Goal: Transaction & Acquisition: Book appointment/travel/reservation

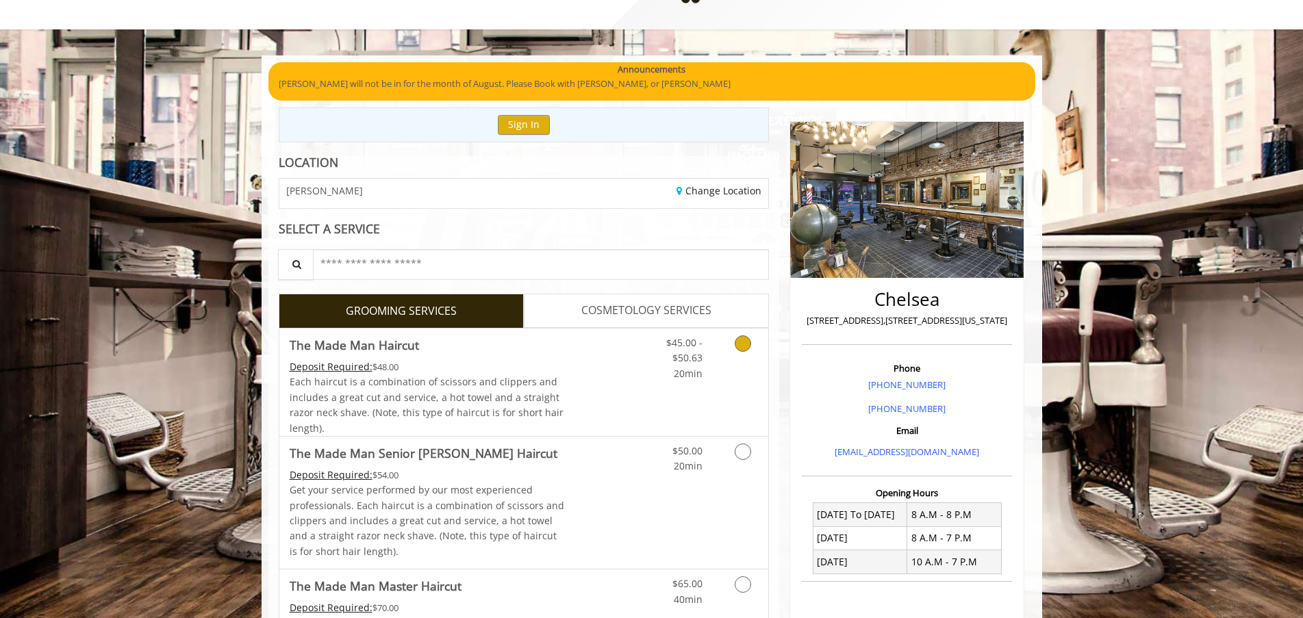
scroll to position [86, 0]
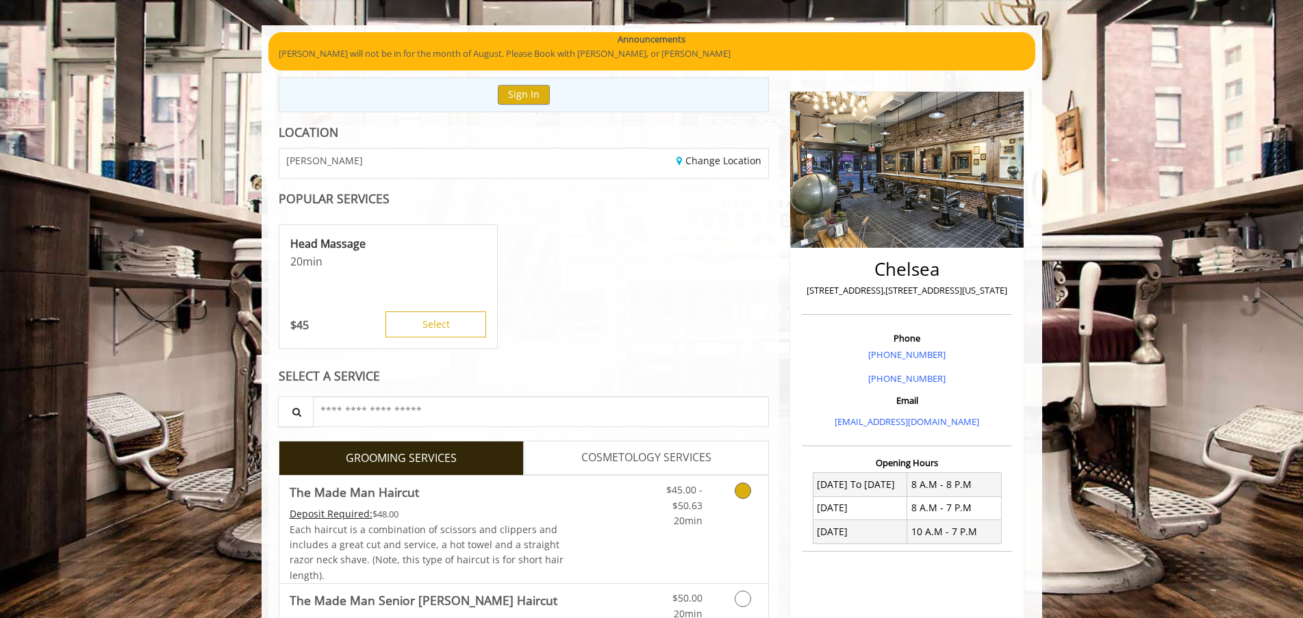
click at [743, 507] on link "Grooming services" at bounding box center [740, 502] width 35 height 53
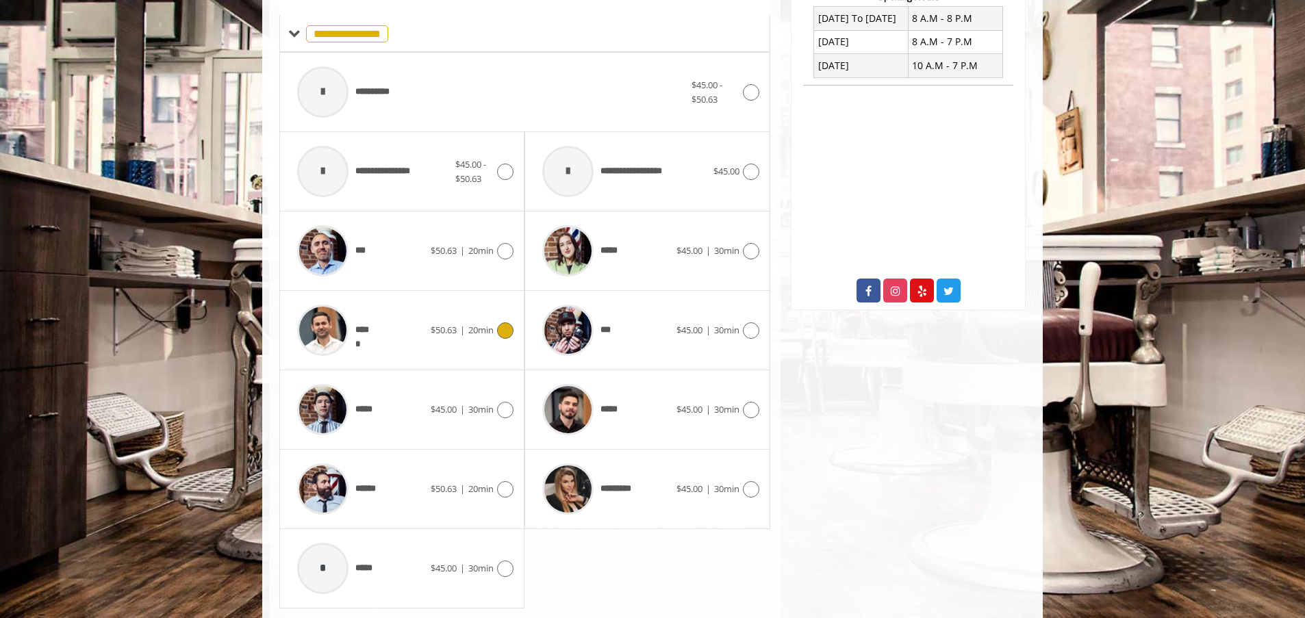
scroll to position [539, 0]
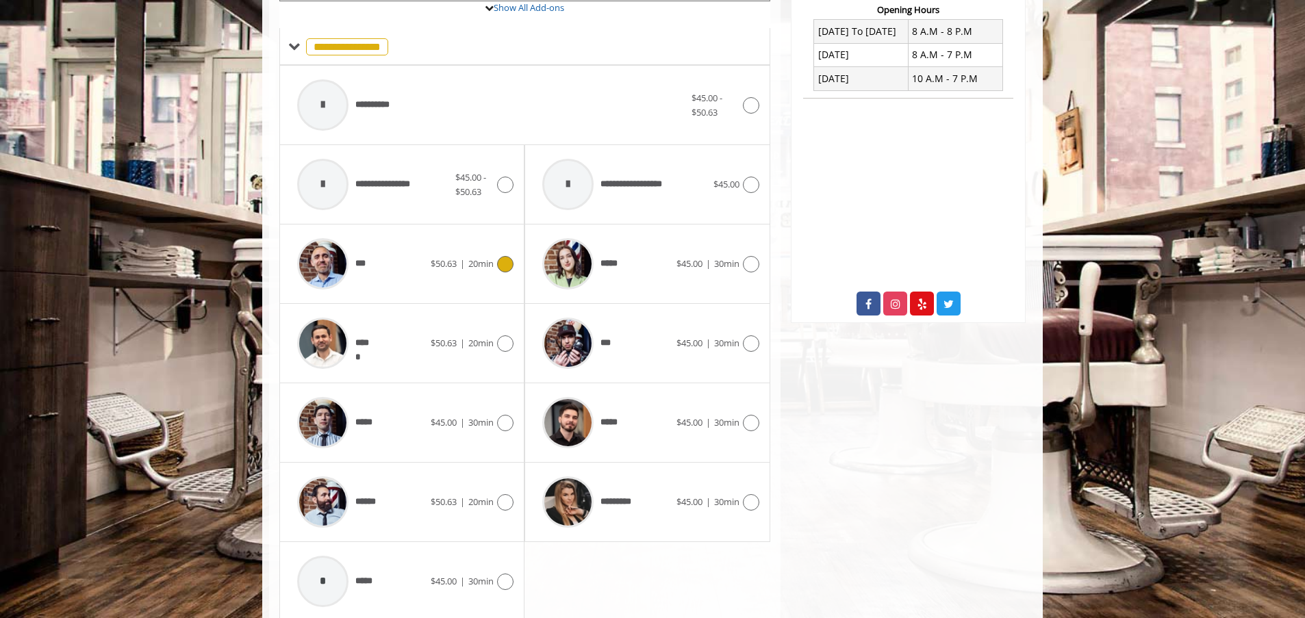
click at [375, 270] on div "***" at bounding box center [360, 263] width 140 height 65
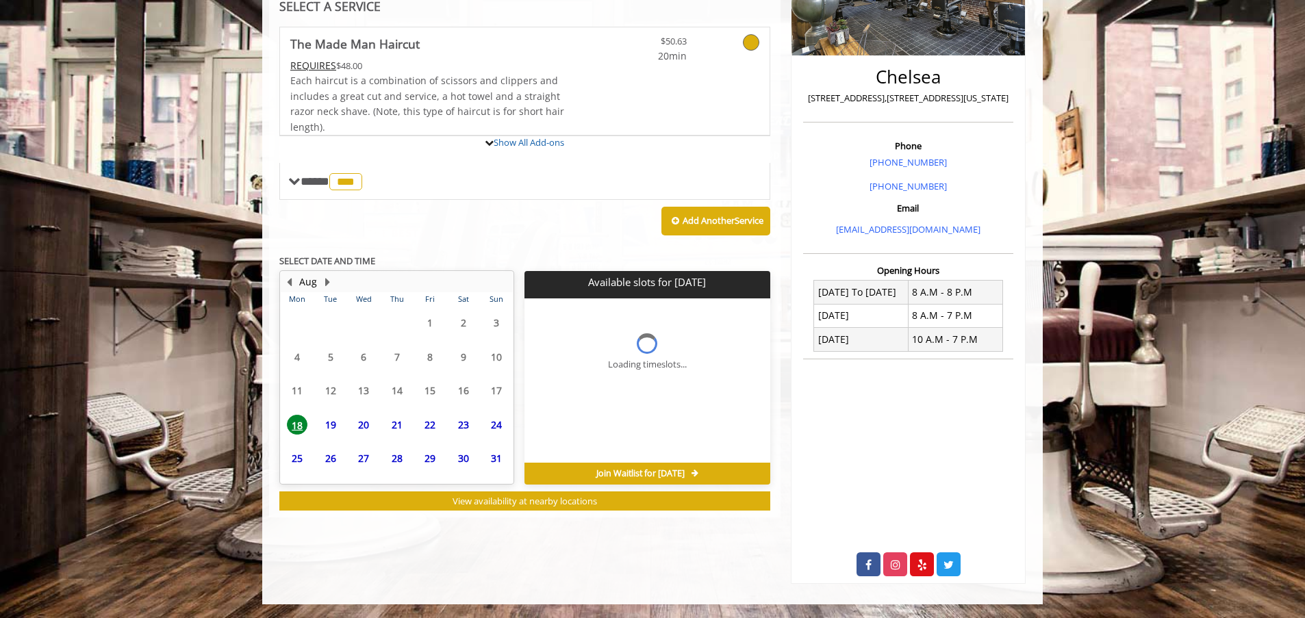
scroll to position [338, 0]
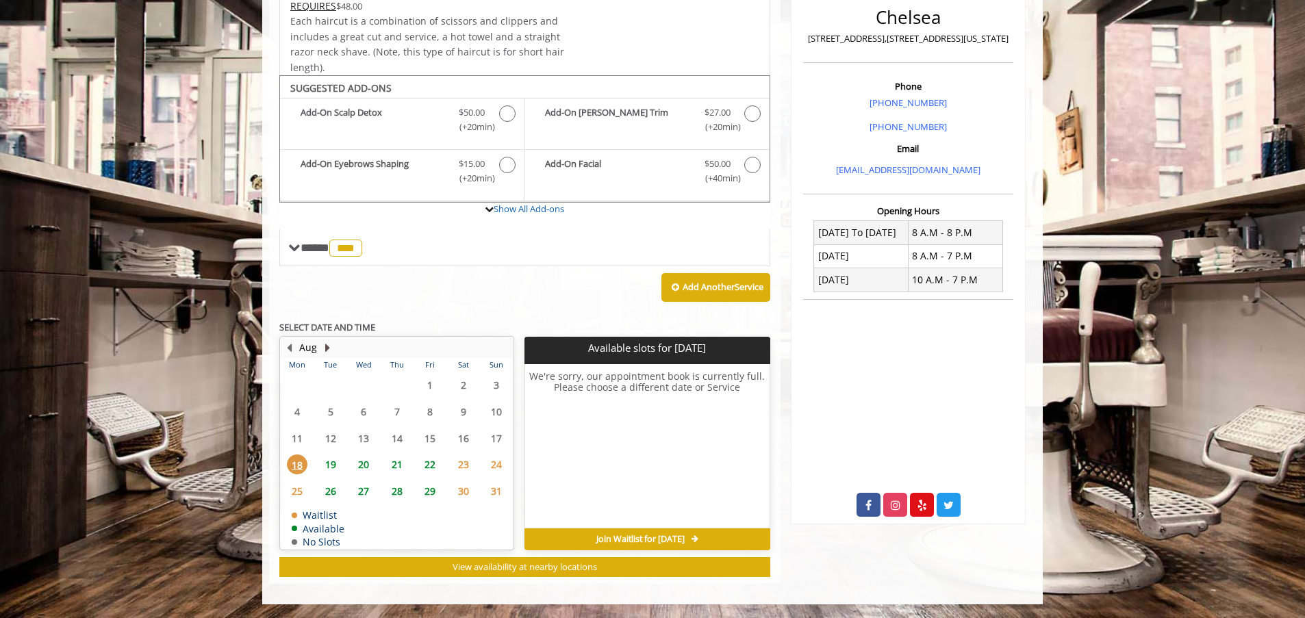
click at [322, 353] on button "Next Month" at bounding box center [327, 347] width 11 height 15
click at [331, 383] on span "2" at bounding box center [330, 385] width 21 height 20
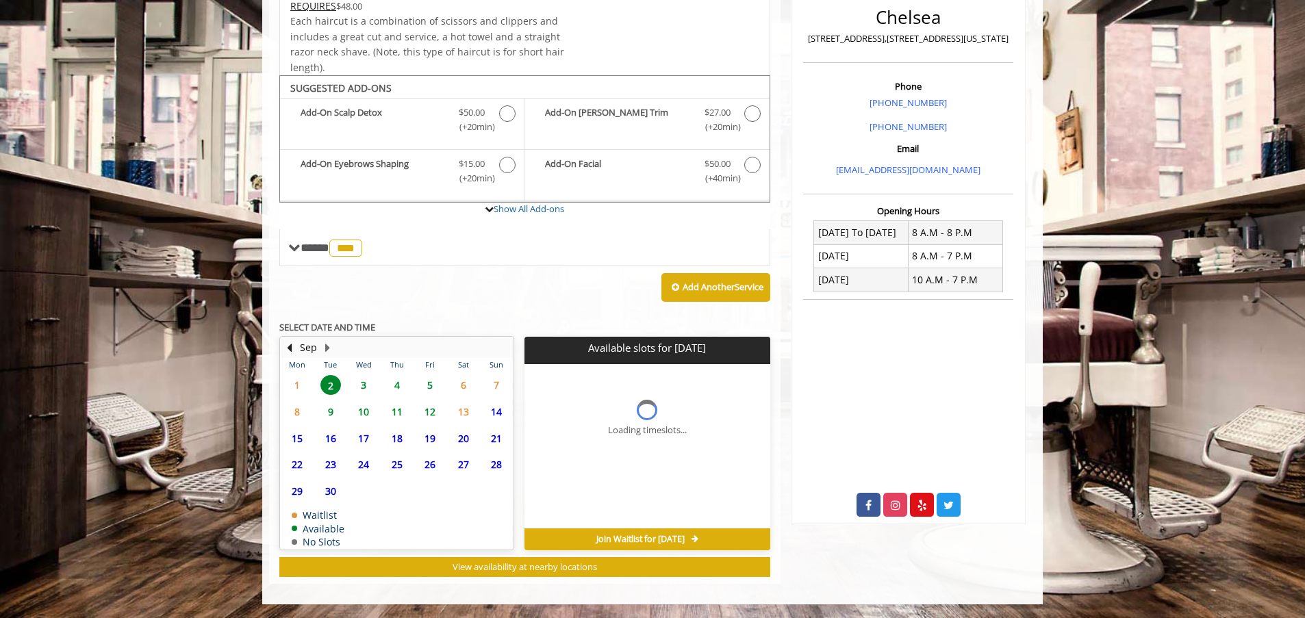
scroll to position [358, 0]
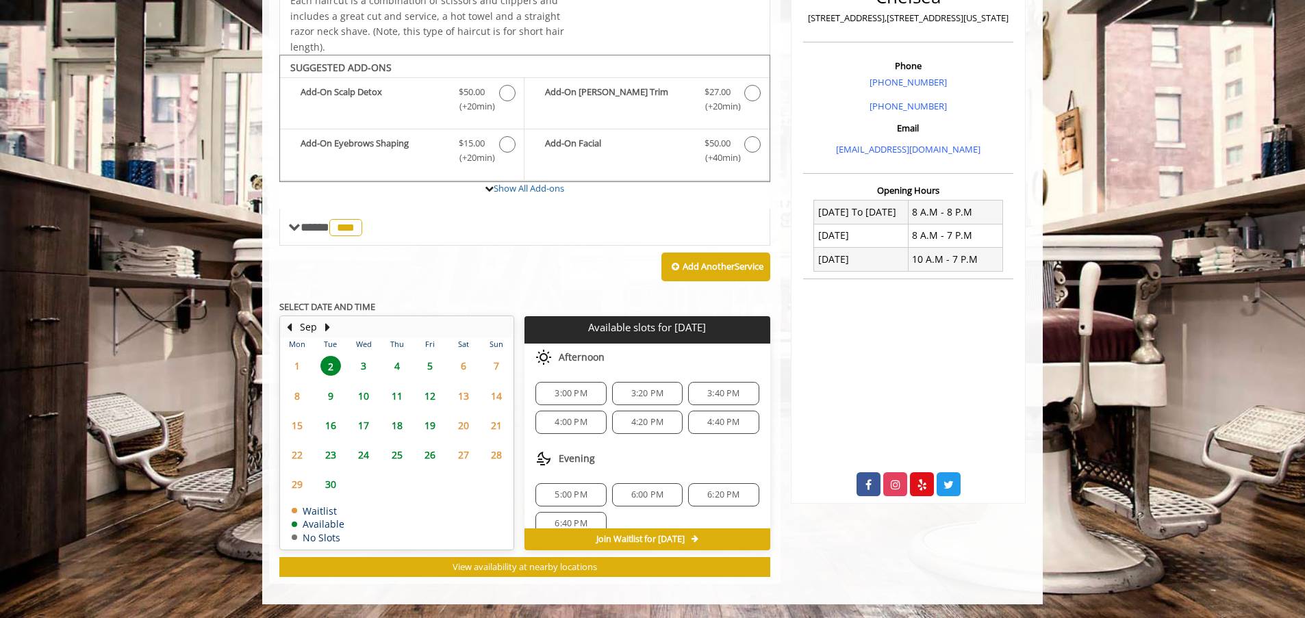
click at [574, 392] on span "3:00 PM" at bounding box center [571, 393] width 32 height 11
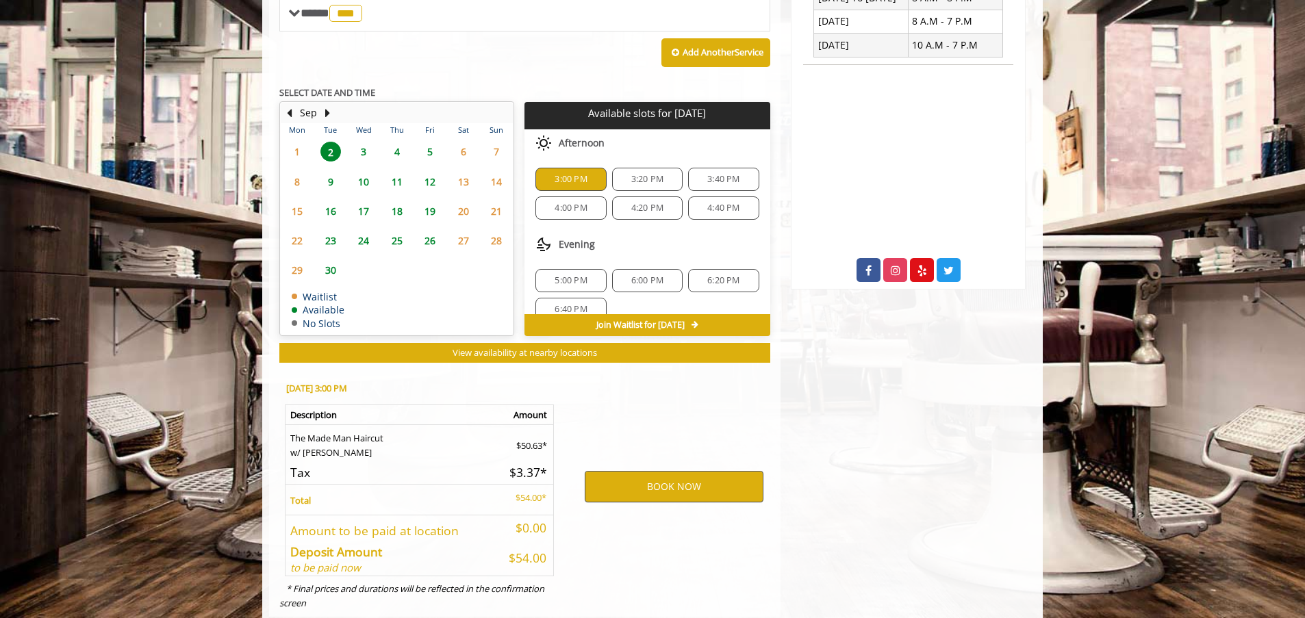
scroll to position [605, 0]
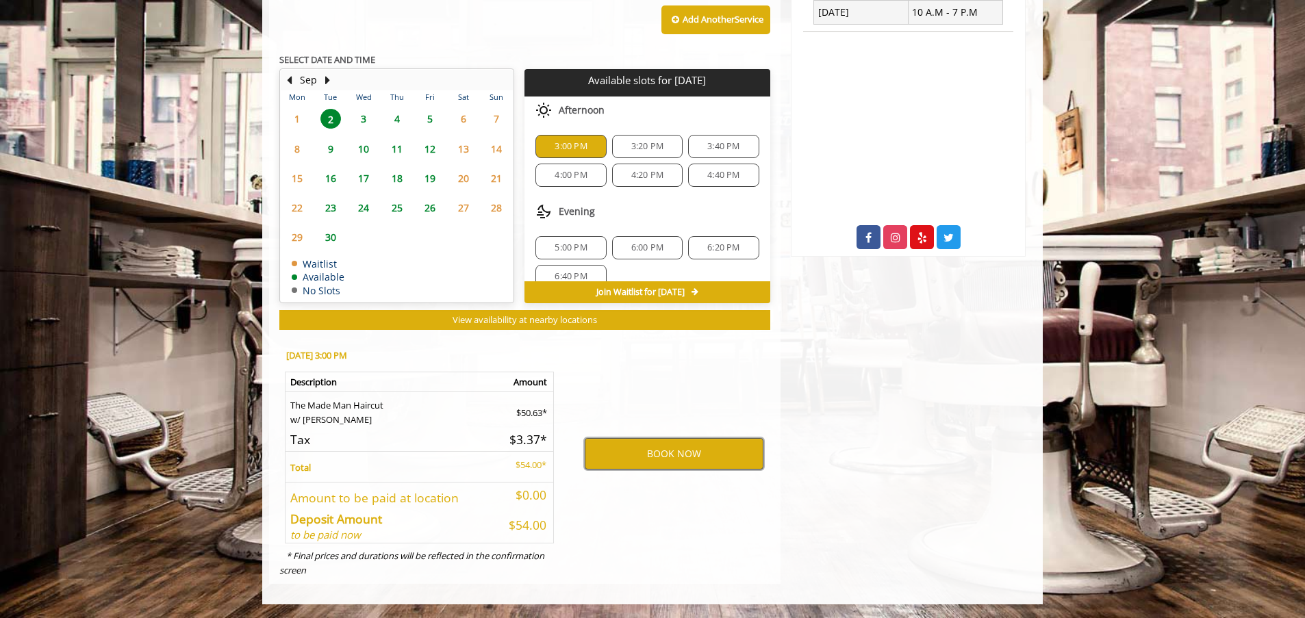
click at [668, 458] on button "BOOK NOW" at bounding box center [674, 453] width 179 height 31
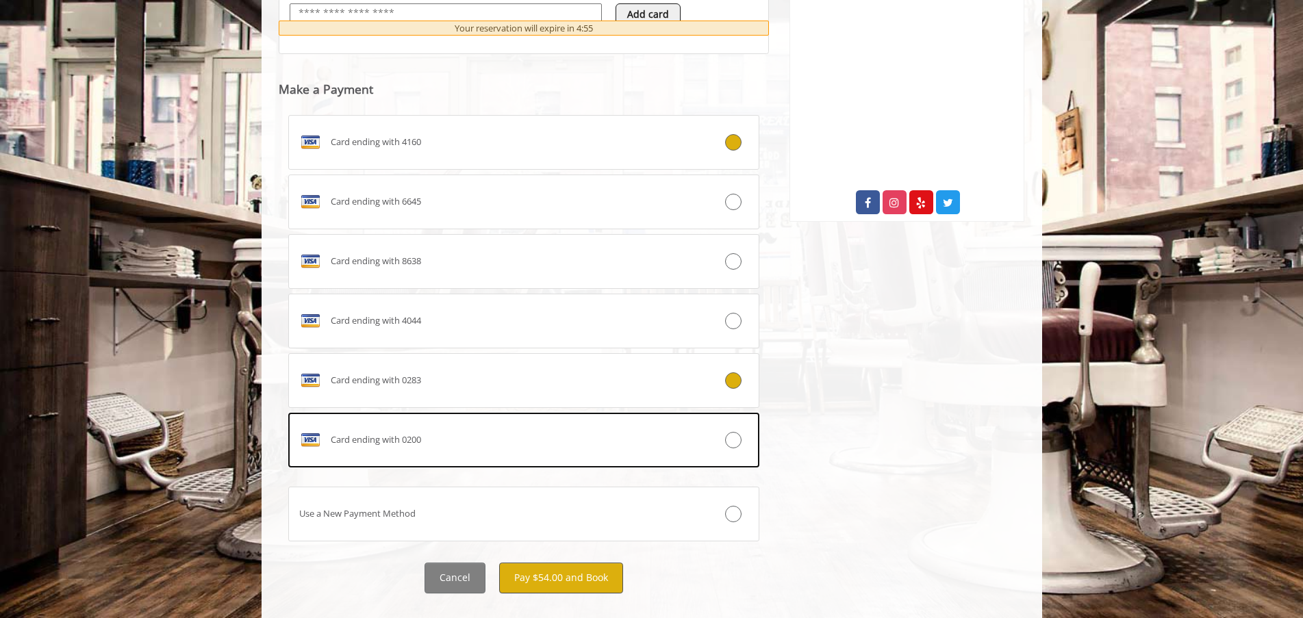
scroll to position [659, 0]
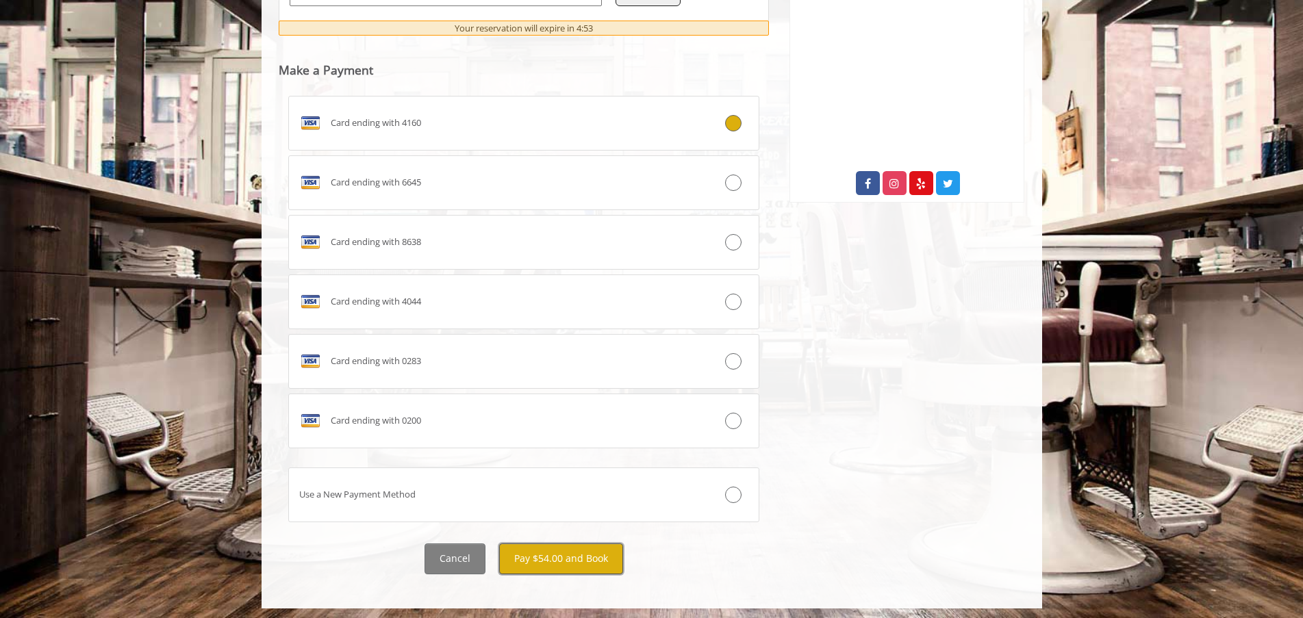
click at [568, 556] on button "Pay $54.00 and Book" at bounding box center [561, 559] width 124 height 31
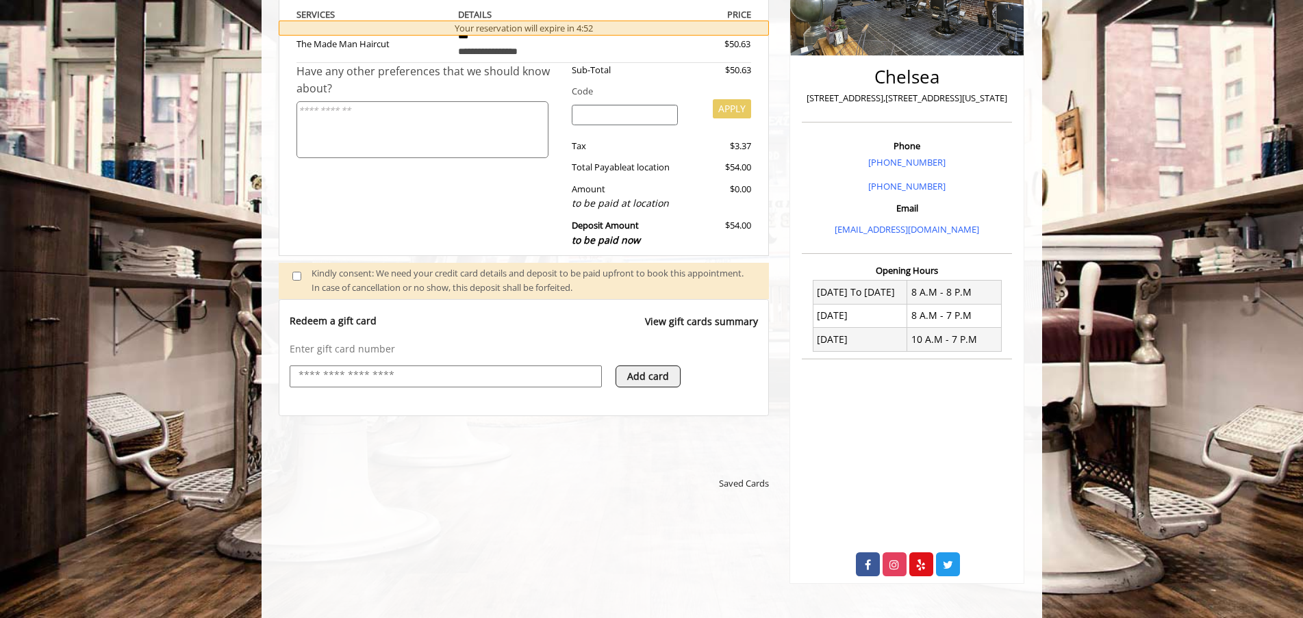
scroll to position [659, 0]
